Goal: Task Accomplishment & Management: Manage account settings

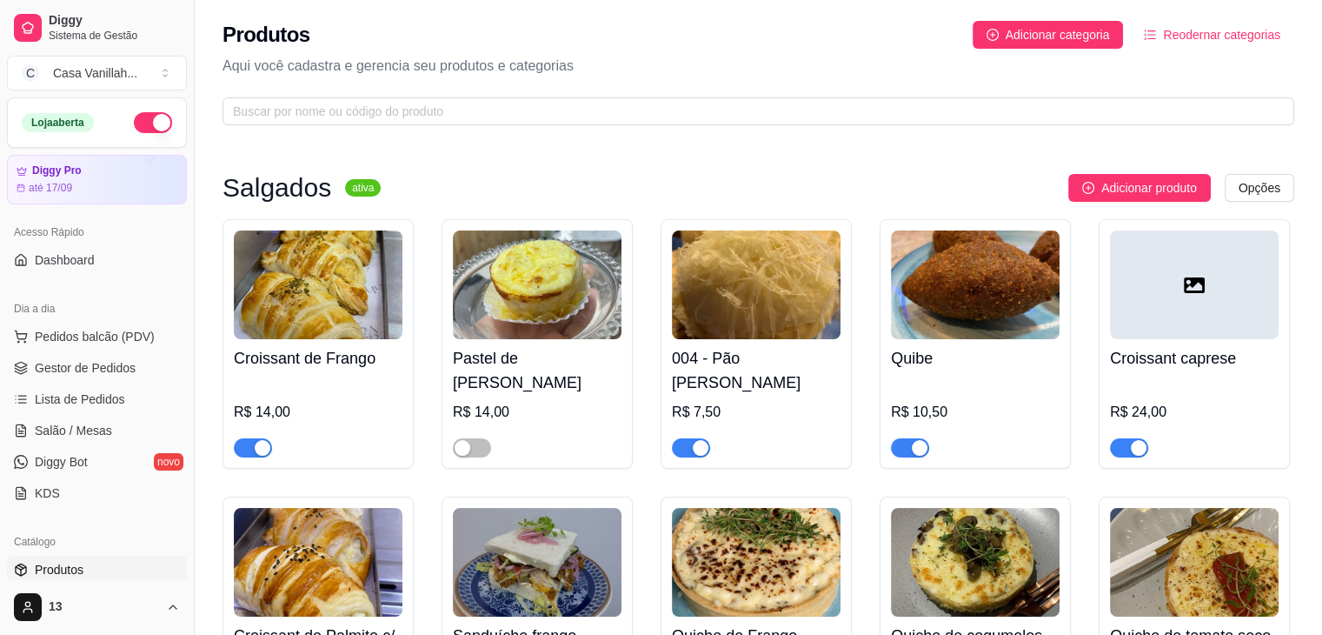
scroll to position [87, 0]
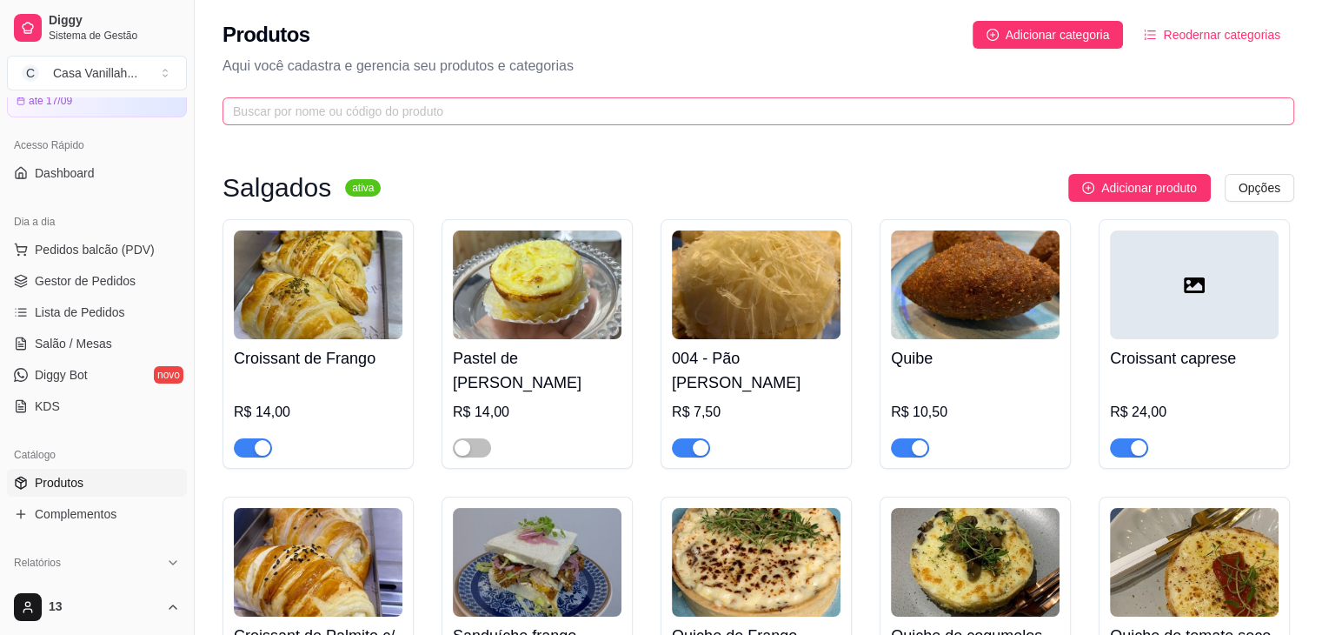
click at [577, 100] on span at bounding box center [759, 111] width 1072 height 28
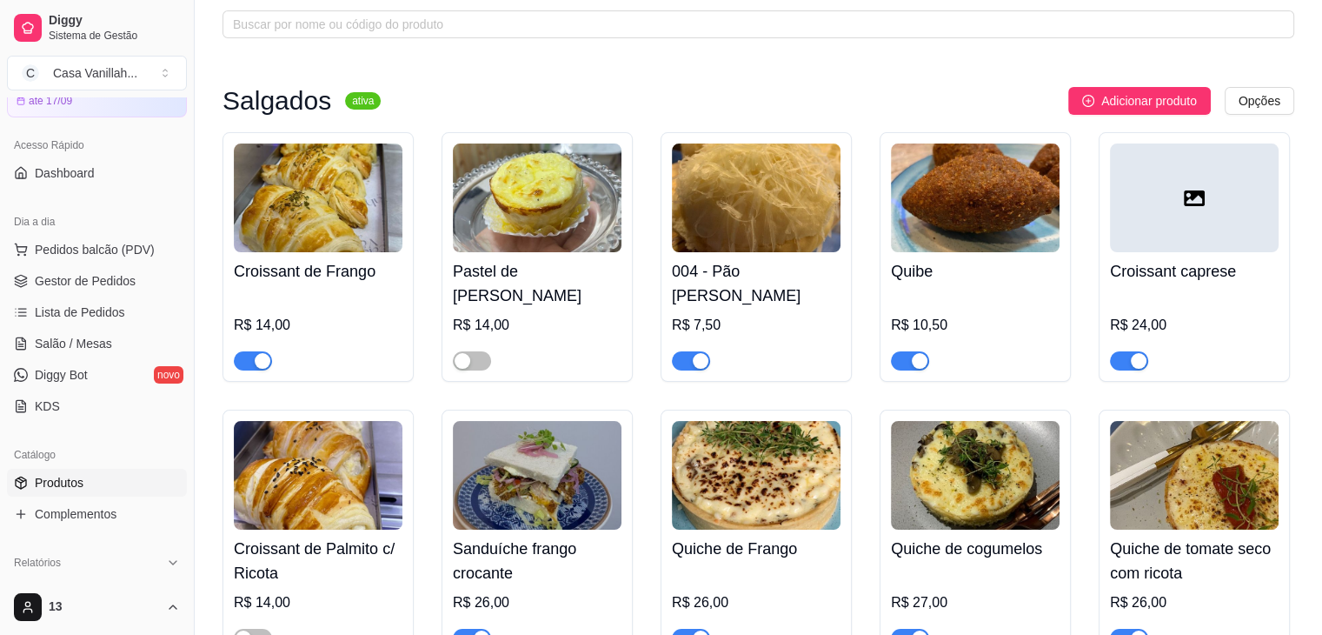
click at [264, 366] on div "button" at bounding box center [263, 361] width 16 height 16
click at [695, 359] on div "button" at bounding box center [701, 361] width 16 height 16
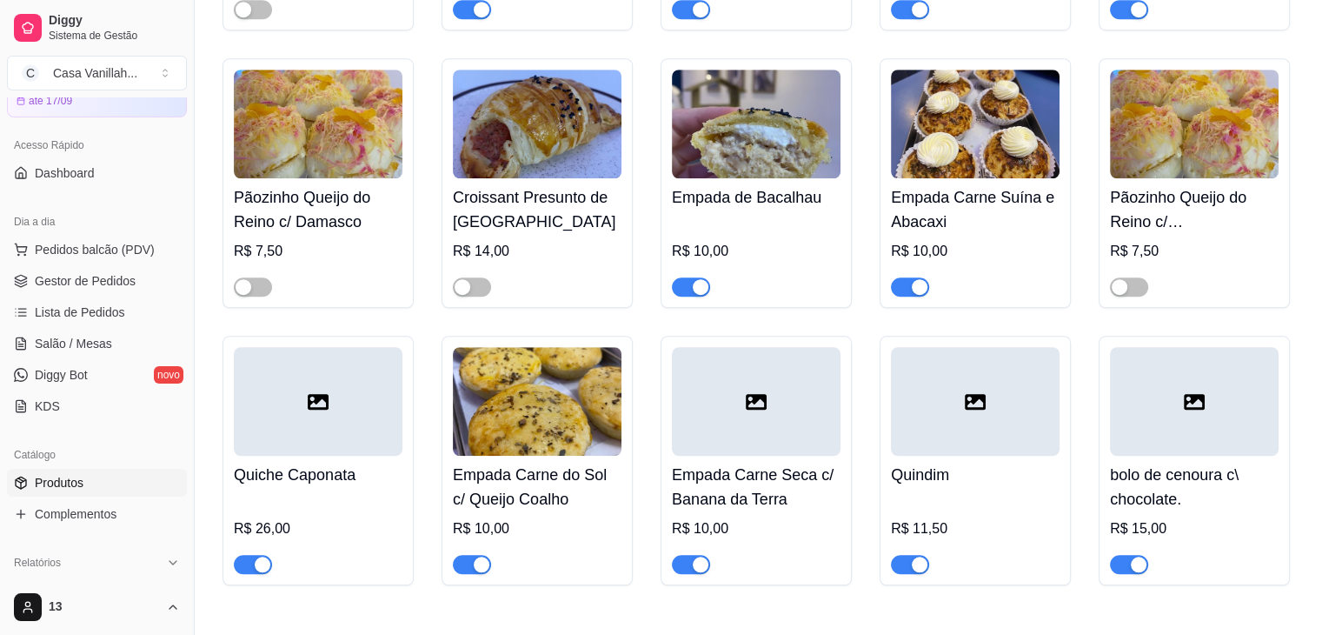
scroll to position [1391, 0]
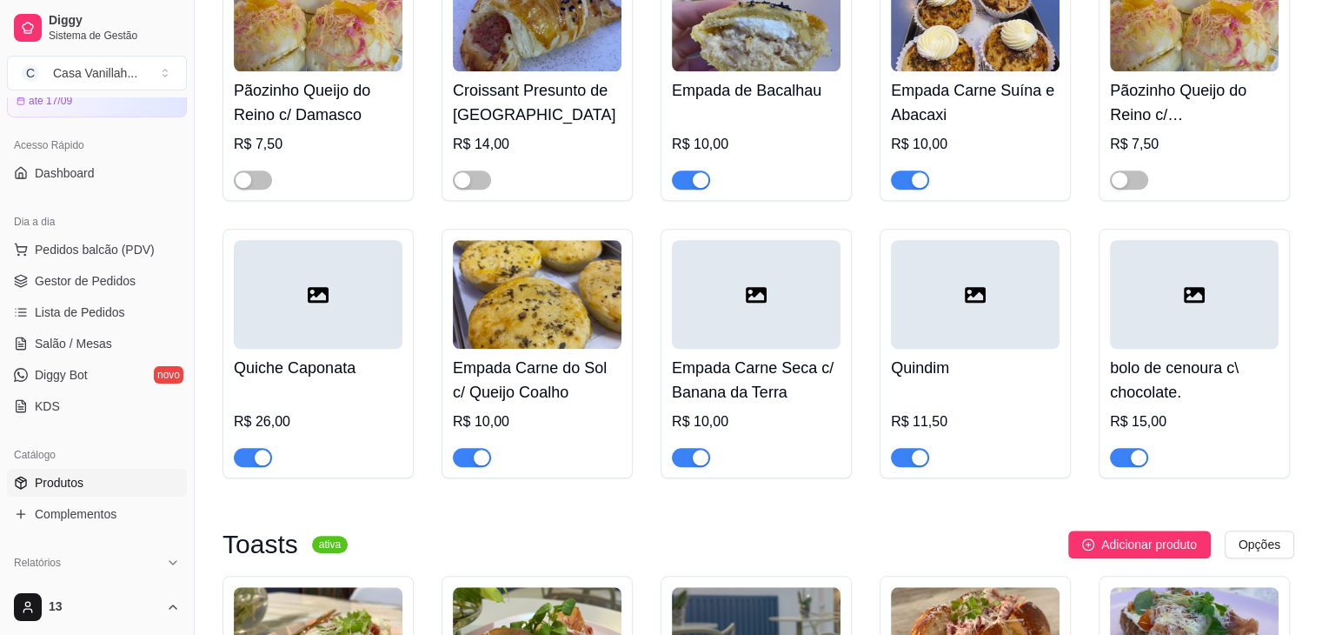
click at [475, 449] on div "button" at bounding box center [482, 457] width 16 height 16
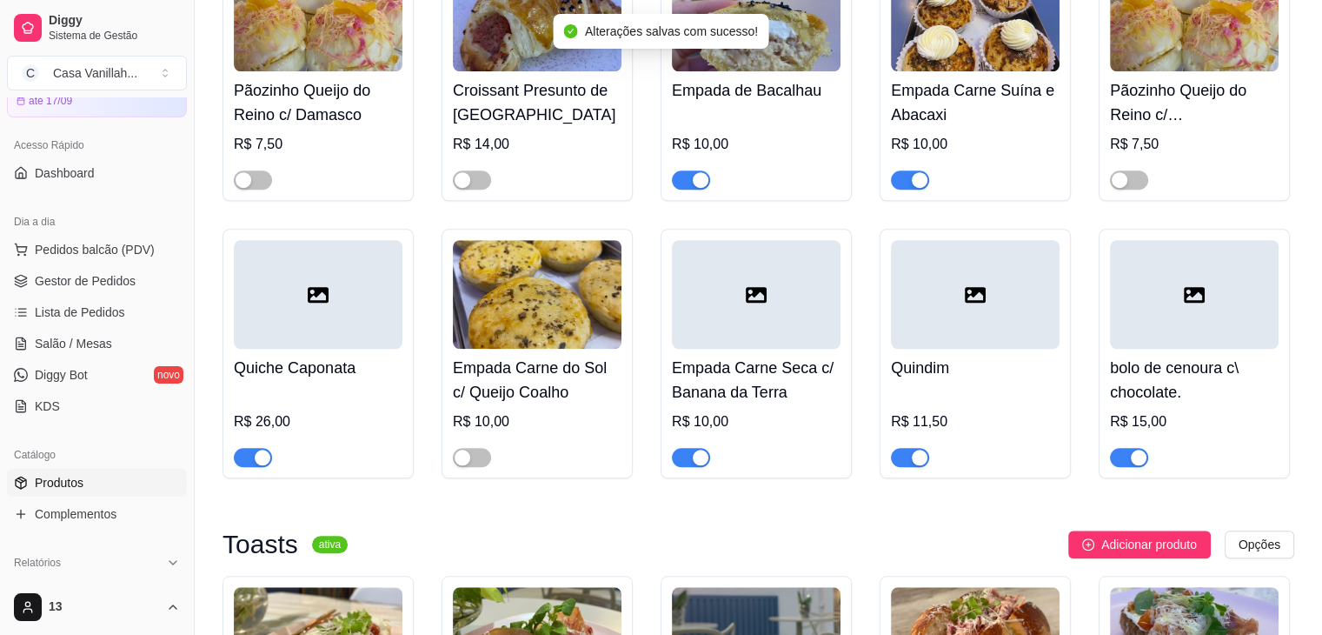
click at [695, 449] on div "button" at bounding box center [701, 457] width 16 height 16
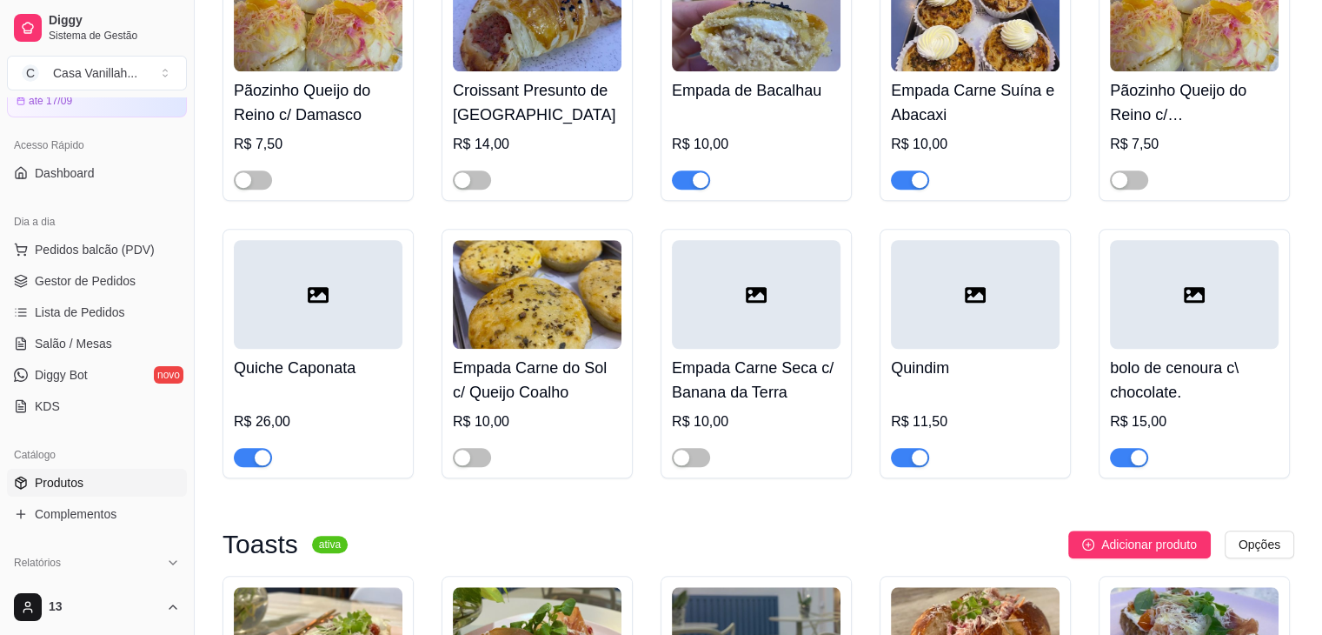
click at [1137, 432] on div at bounding box center [1194, 449] width 169 height 35
click at [1135, 449] on div "button" at bounding box center [1139, 457] width 16 height 16
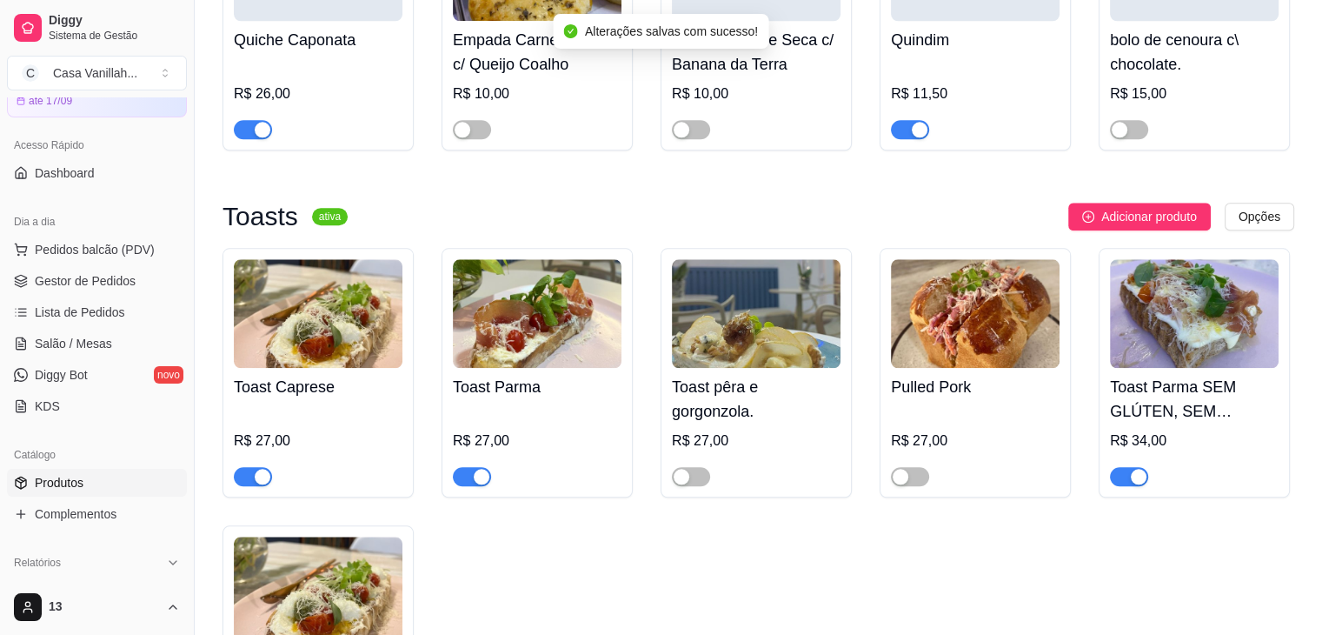
scroll to position [1739, 0]
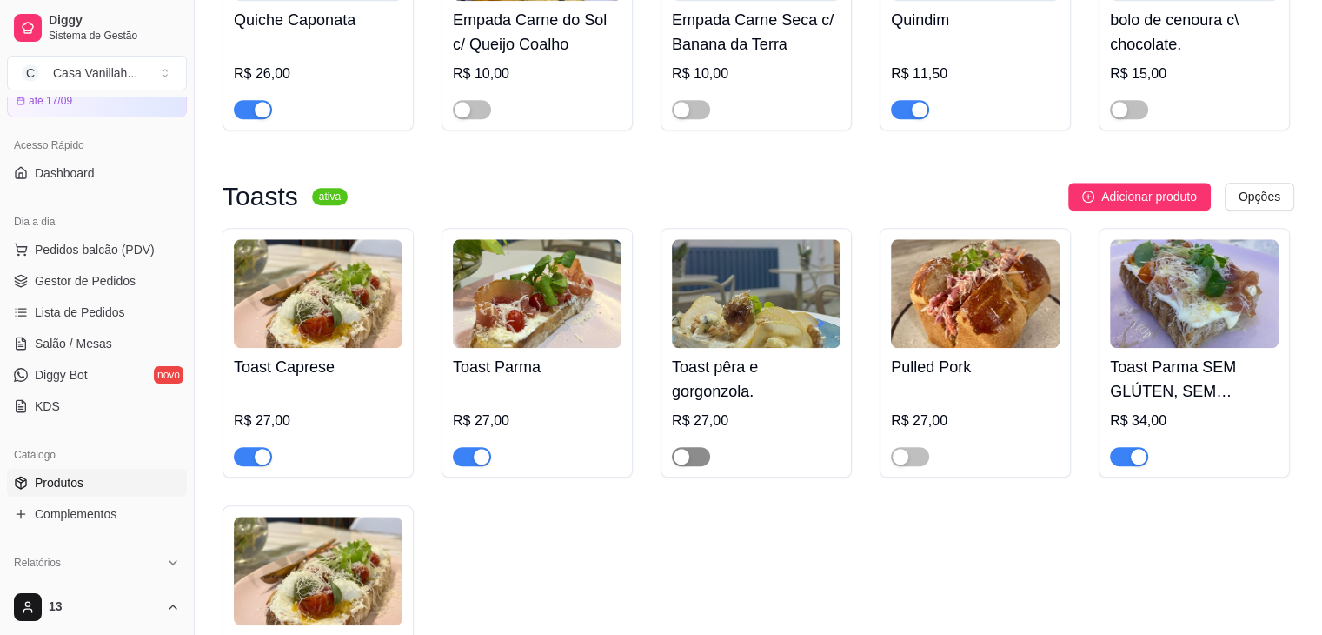
click at [684, 449] on div "button" at bounding box center [682, 457] width 16 height 16
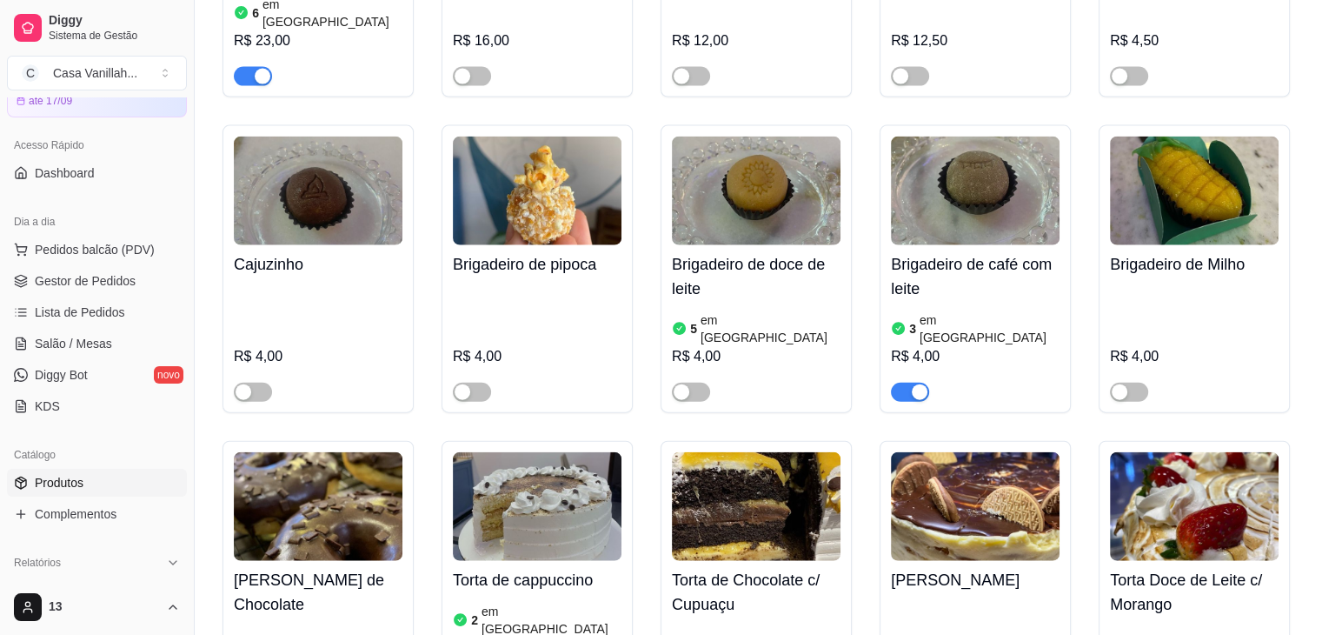
scroll to position [3999, 0]
click at [913, 383] on div "button" at bounding box center [920, 391] width 16 height 16
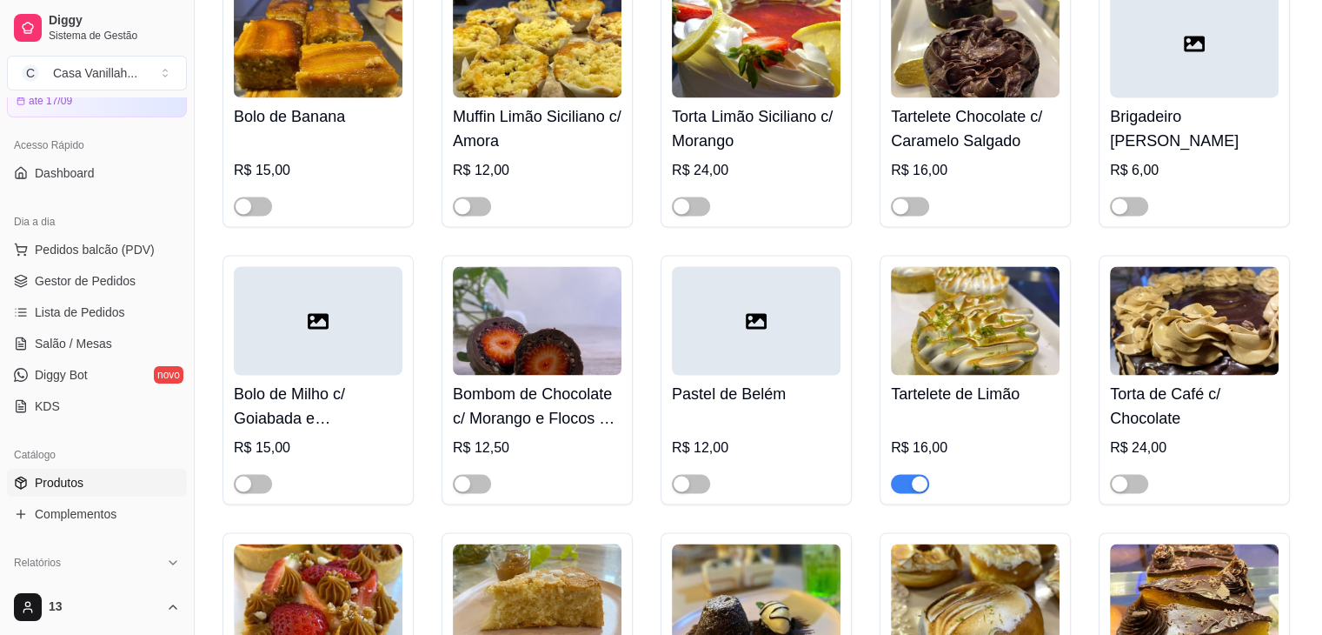
scroll to position [9388, 0]
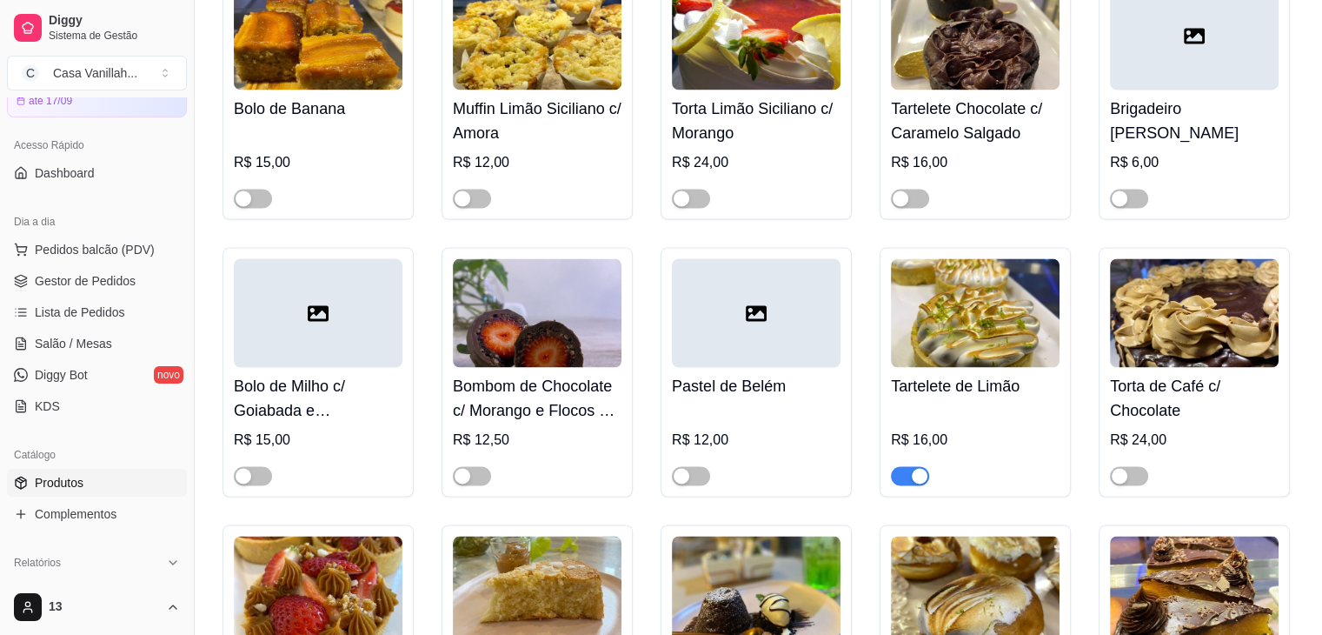
click at [919, 468] on div "button" at bounding box center [920, 476] width 16 height 16
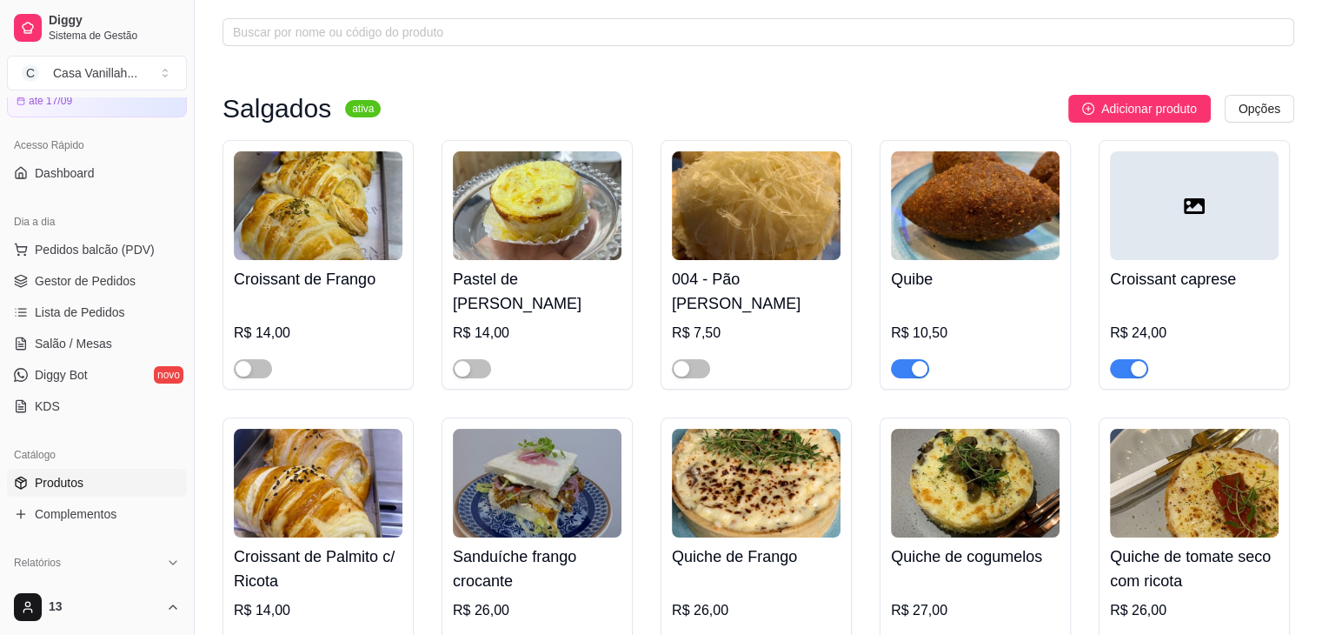
scroll to position [0, 0]
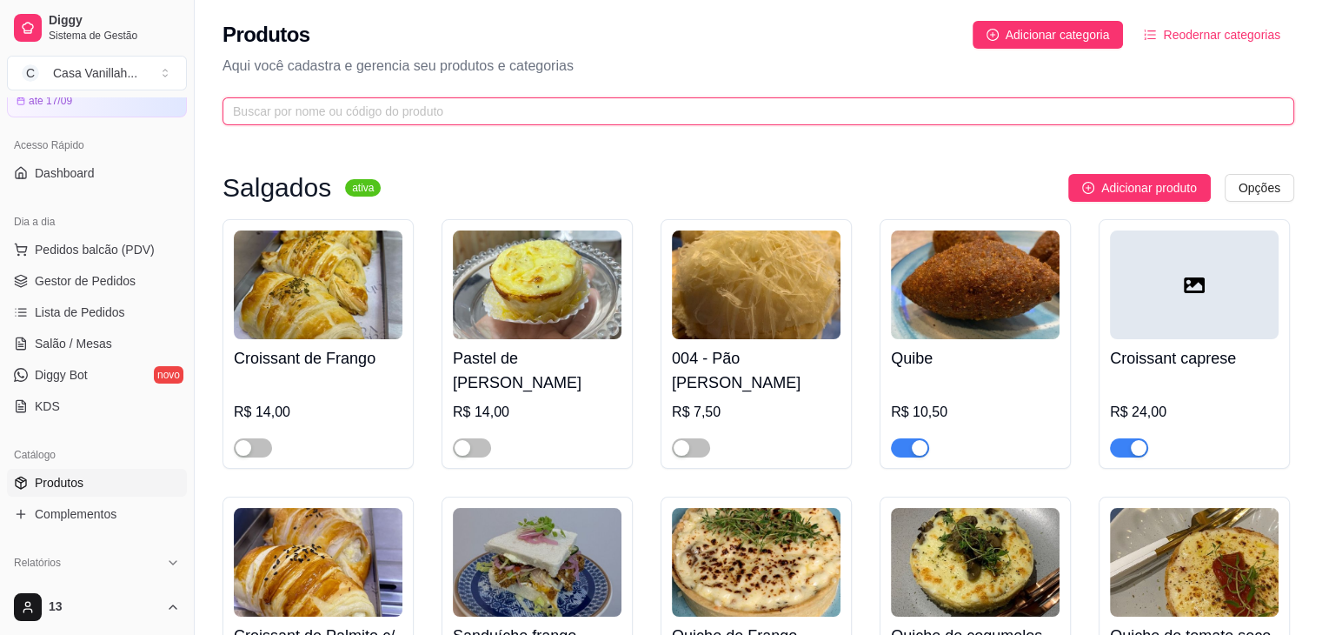
click at [519, 103] on input "text" at bounding box center [751, 111] width 1037 height 19
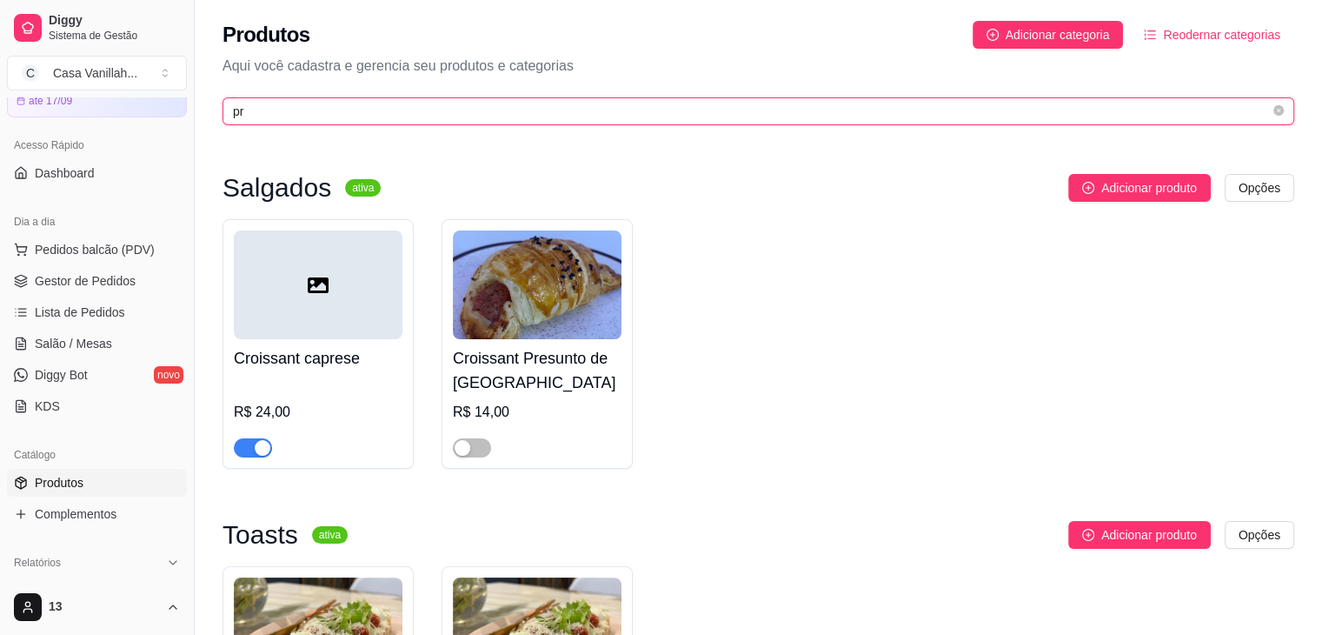
click at [306, 109] on input "pr" at bounding box center [751, 111] width 1037 height 19
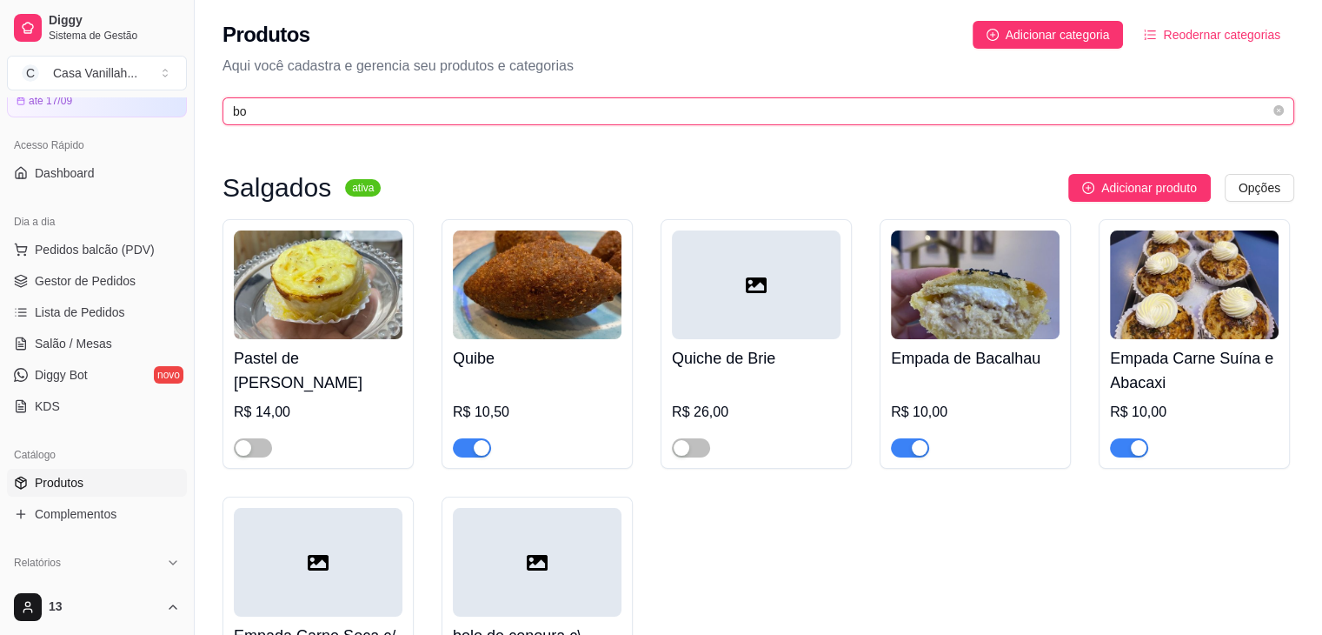
type input "bom"
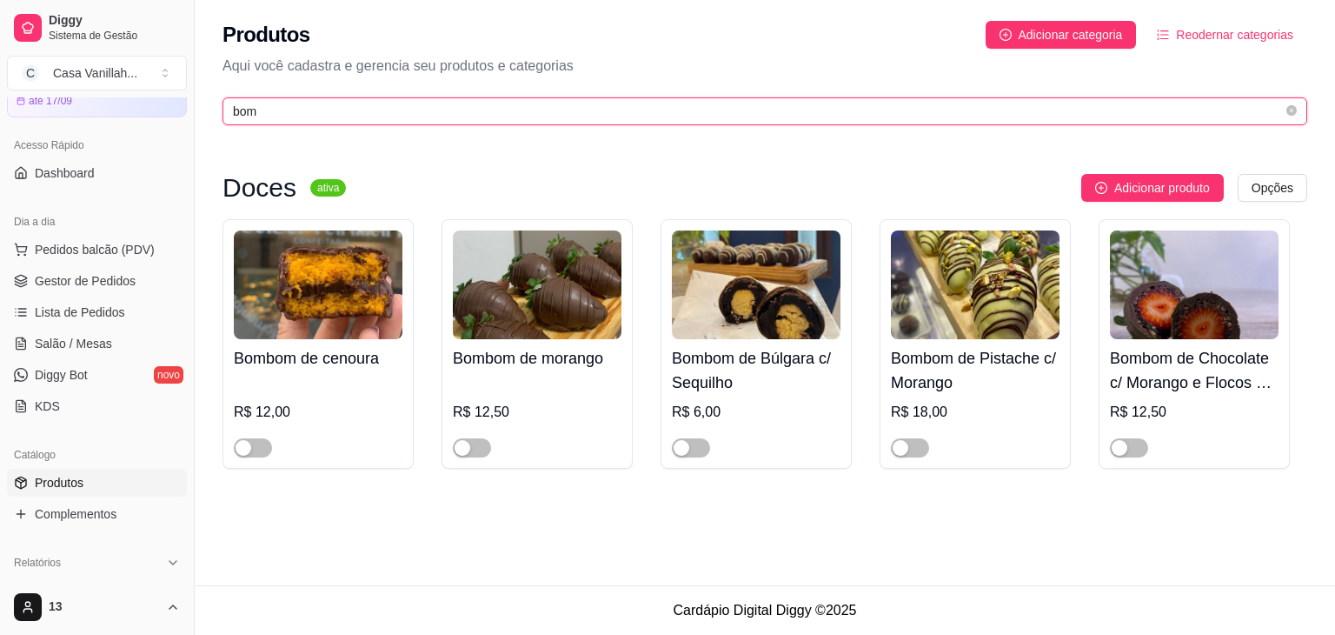
click at [344, 103] on input "bom" at bounding box center [758, 111] width 1050 height 19
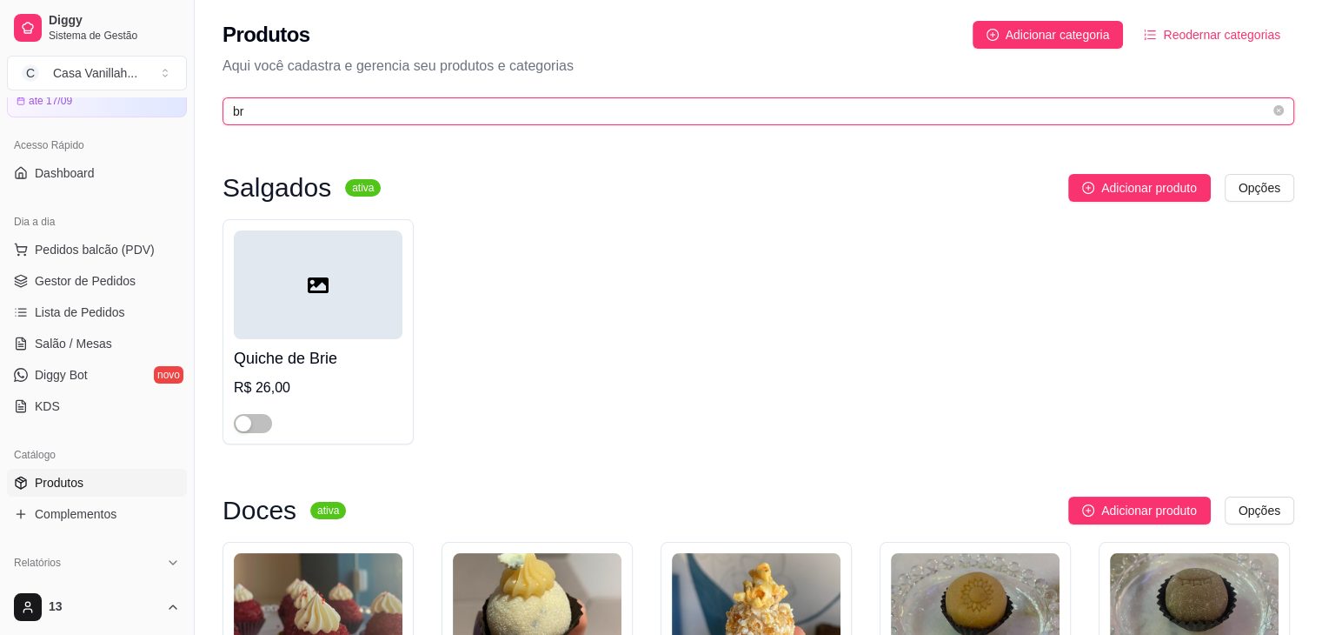
type input "b"
